Goal: Task Accomplishment & Management: Manage account settings

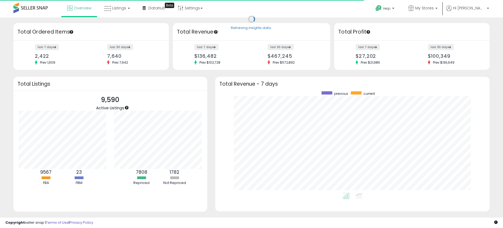
scroll to position [102, 264]
click at [118, 6] on span "Listings" at bounding box center [119, 7] width 14 height 5
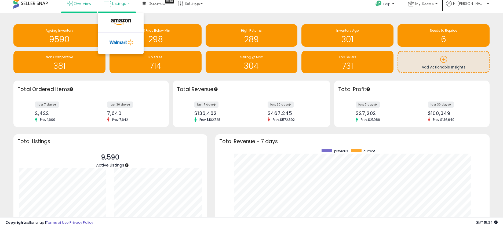
scroll to position [0, 0]
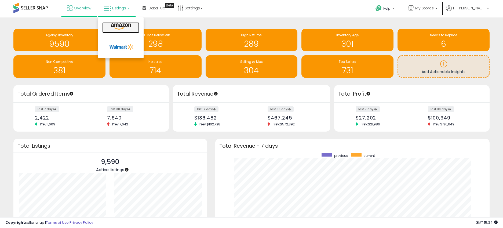
click at [121, 27] on icon at bounding box center [120, 26] width 23 height 7
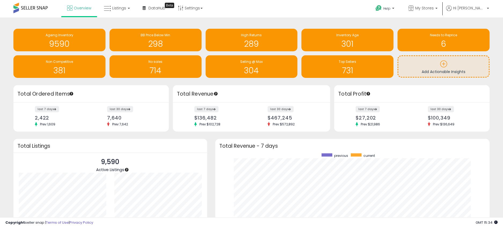
scroll to position [73, 0]
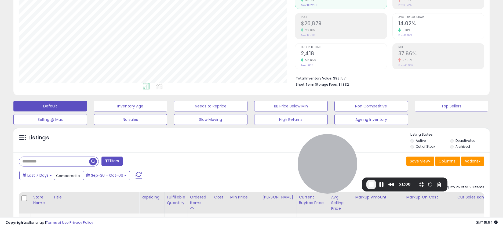
scroll to position [201, 0]
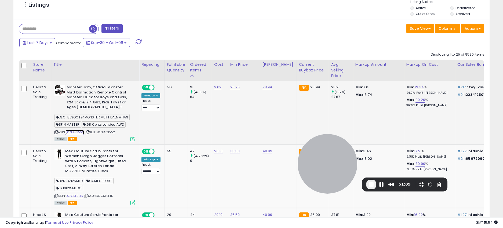
click at [75, 130] on link "B07HGS1552" at bounding box center [75, 132] width 19 height 5
click at [56, 131] on icon at bounding box center [56, 132] width 3 height 3
click at [55, 33] on input "text" at bounding box center [54, 28] width 70 height 9
paste input "**********"
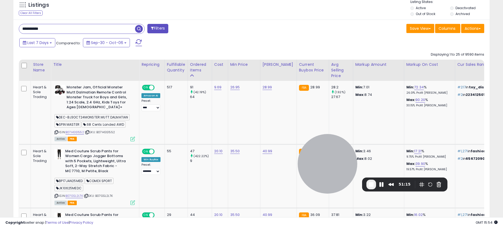
type input "**********"
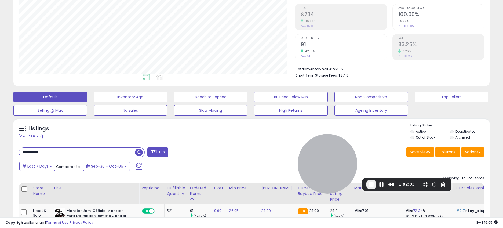
scroll to position [81, 0]
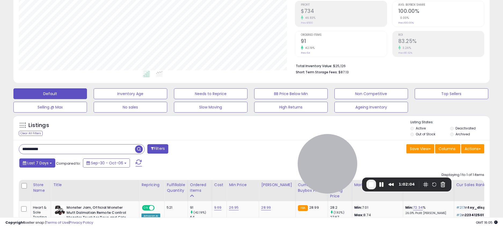
click at [38, 164] on span "Last 7 Days" at bounding box center [37, 162] width 21 height 5
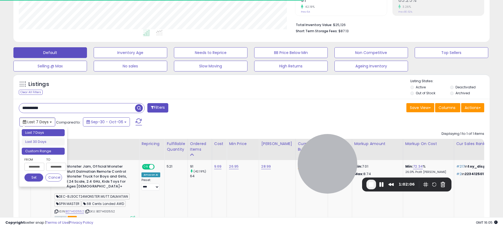
scroll to position [125, 0]
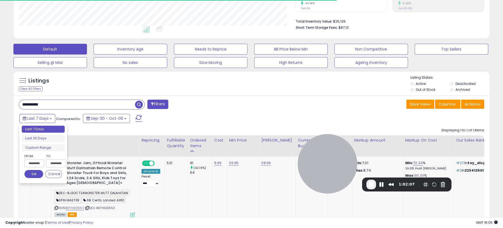
click at [37, 161] on input "**********" at bounding box center [34, 163] width 20 height 8
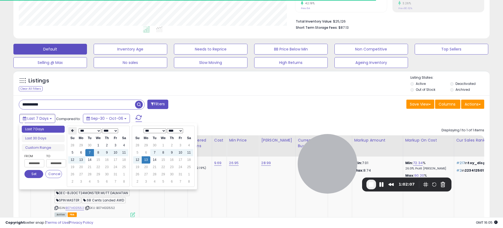
click at [73, 129] on icon at bounding box center [72, 130] width 3 height 3
click at [107, 147] on td "1" at bounding box center [107, 145] width 9 height 7
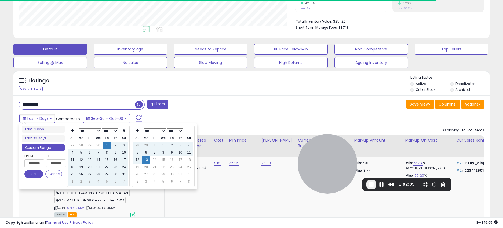
type input "**********"
click at [33, 173] on button "Set" at bounding box center [33, 174] width 19 height 8
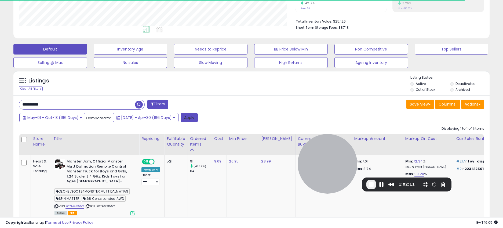
click at [198, 115] on button "Apply" at bounding box center [189, 117] width 17 height 9
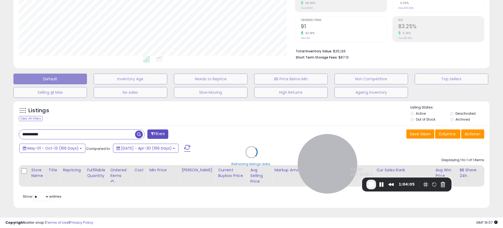
click at [371, 185] on span "End Recording" at bounding box center [371, 184] width 6 height 6
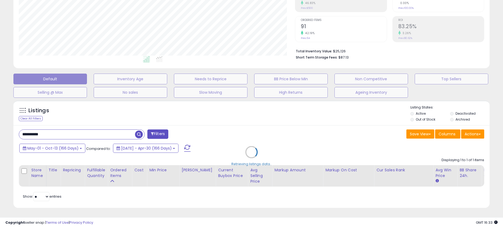
scroll to position [110, 276]
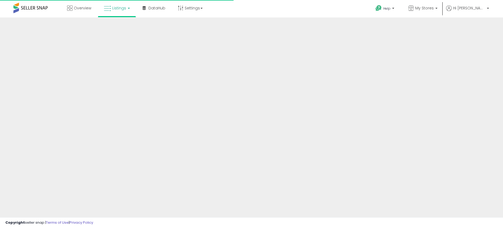
scroll to position [96, 0]
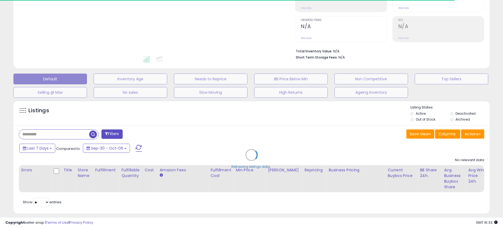
type input "**********"
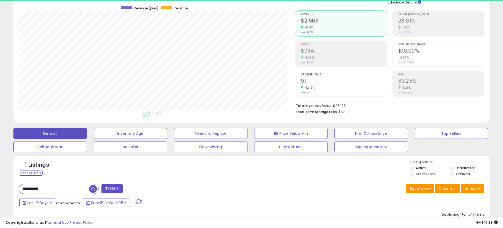
scroll to position [110, 276]
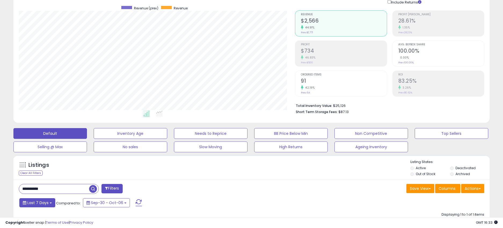
click at [50, 203] on b at bounding box center [51, 202] width 2 height 1
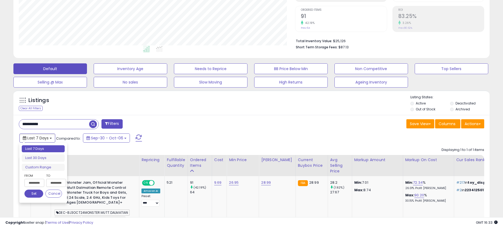
scroll to position [129, 0]
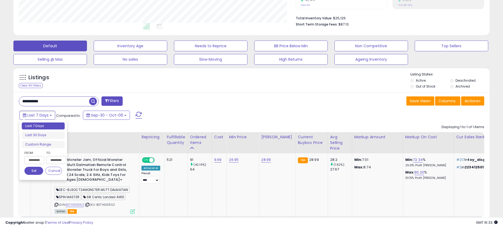
click at [35, 161] on input "**********" at bounding box center [34, 160] width 20 height 8
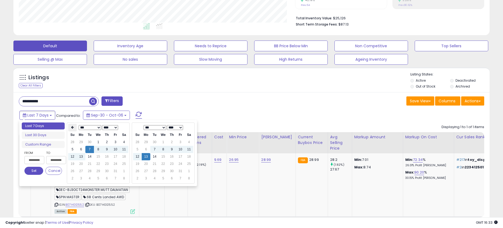
click at [70, 128] on th at bounding box center [72, 128] width 9 height 8
click at [90, 143] on td "1" at bounding box center [89, 142] width 9 height 7
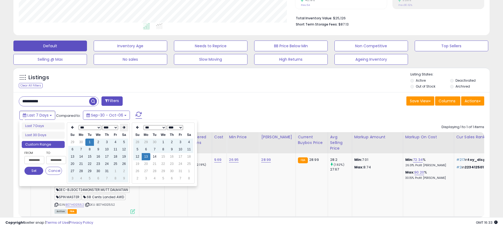
click at [125, 127] on icon at bounding box center [124, 127] width 3 height 3
click at [114, 143] on td "1" at bounding box center [115, 142] width 9 height 7
type input "**********"
click at [37, 171] on button "Set" at bounding box center [33, 171] width 19 height 8
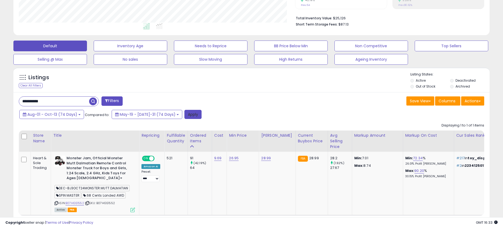
click at [184, 114] on button "Apply" at bounding box center [192, 114] width 17 height 9
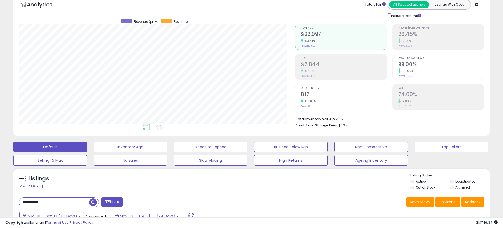
scroll to position [24, 0]
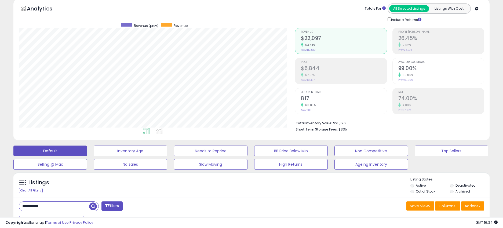
click at [340, 71] on h2 "$5,844" at bounding box center [344, 68] width 86 height 7
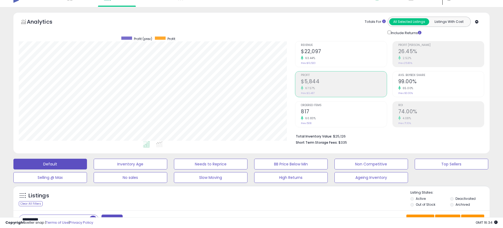
scroll to position [11, 0]
